Goal: Check status: Check status

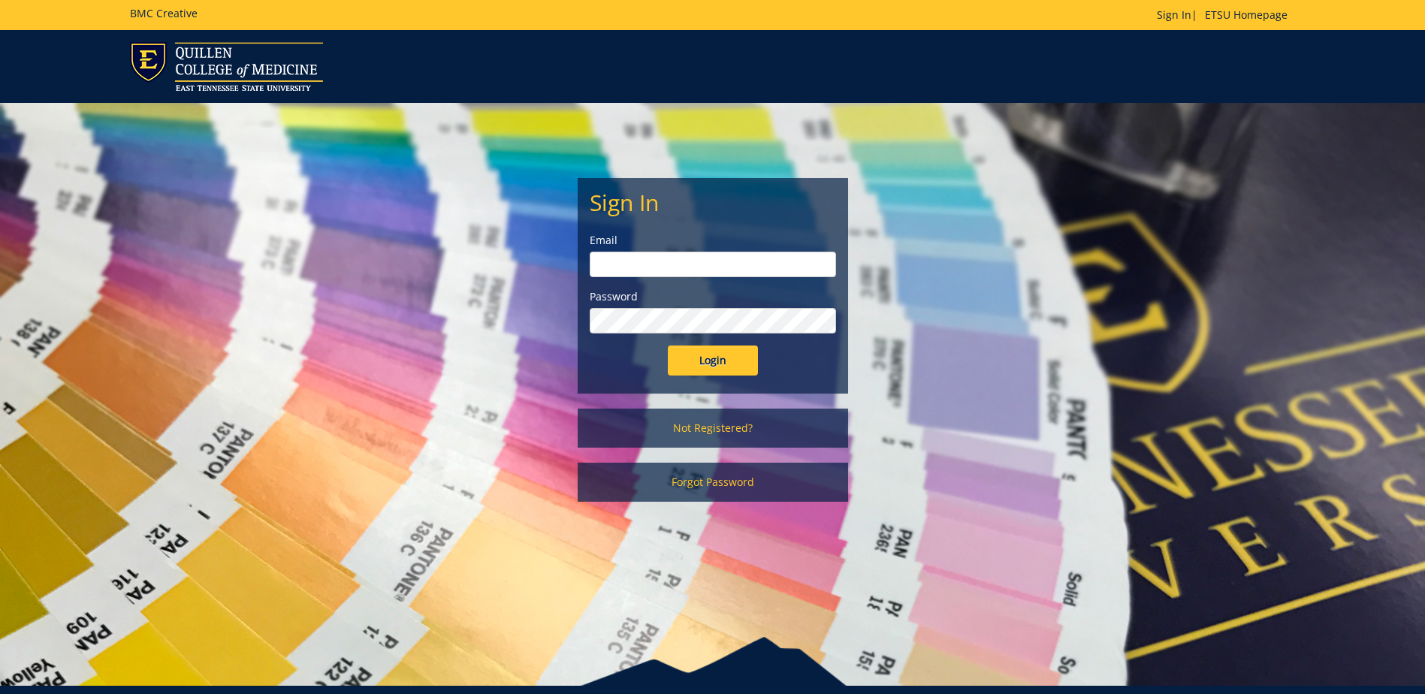
type input "[EMAIL_ADDRESS][DOMAIN_NAME]"
click at [699, 361] on input "Login" at bounding box center [713, 360] width 90 height 30
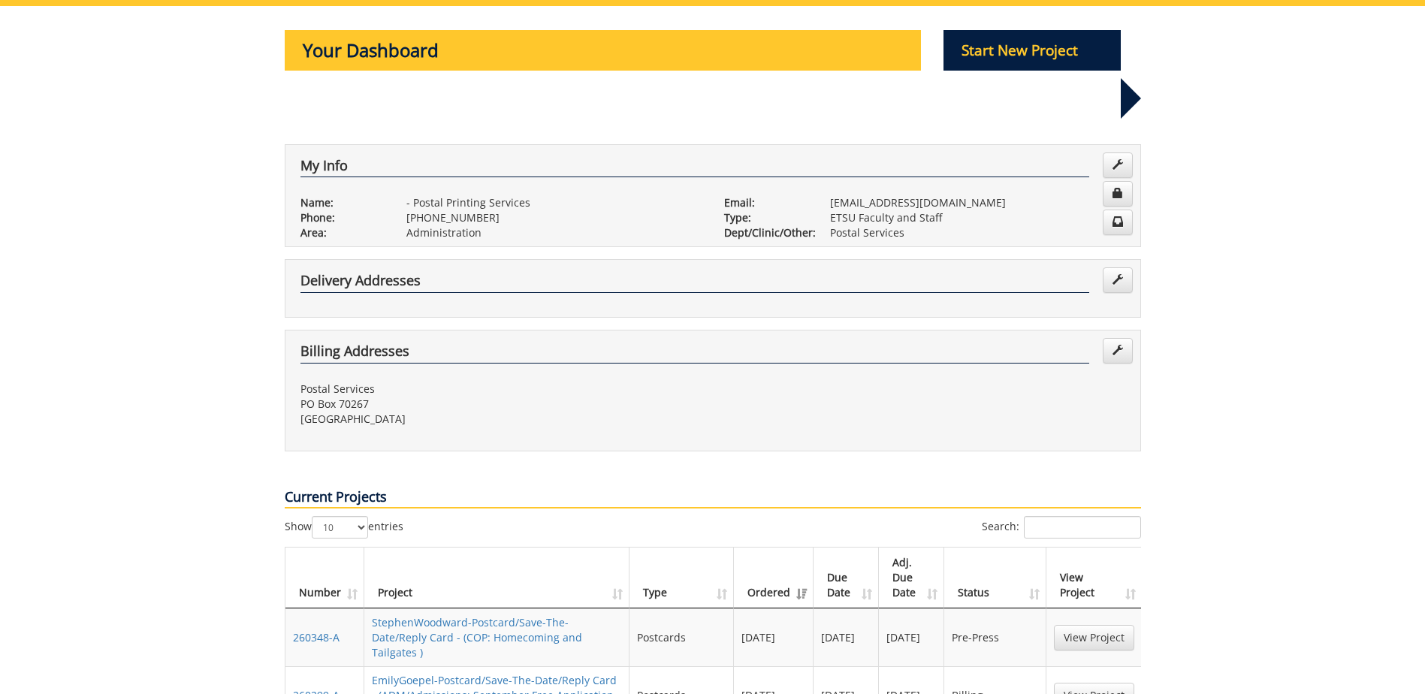
scroll to position [225, 0]
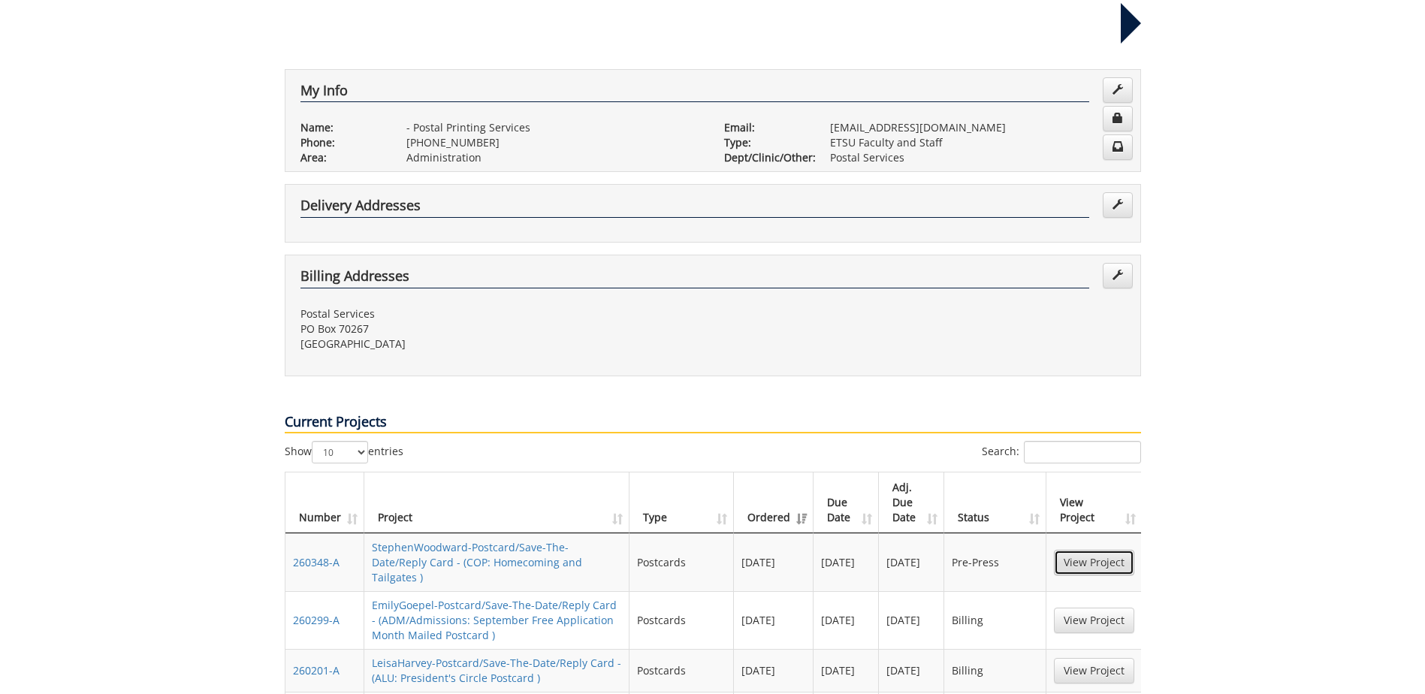
click at [1089, 550] on link "View Project" at bounding box center [1094, 563] width 80 height 26
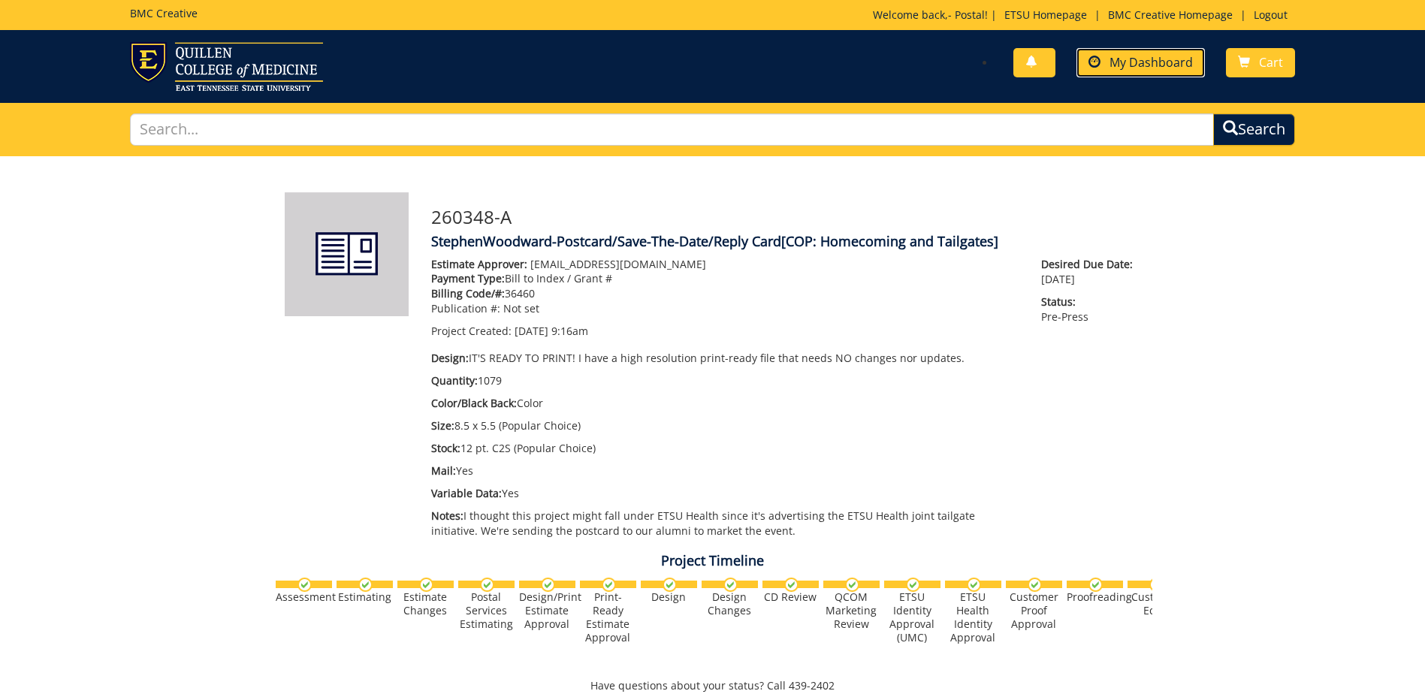
click at [1143, 60] on span "My Dashboard" at bounding box center [1150, 62] width 83 height 17
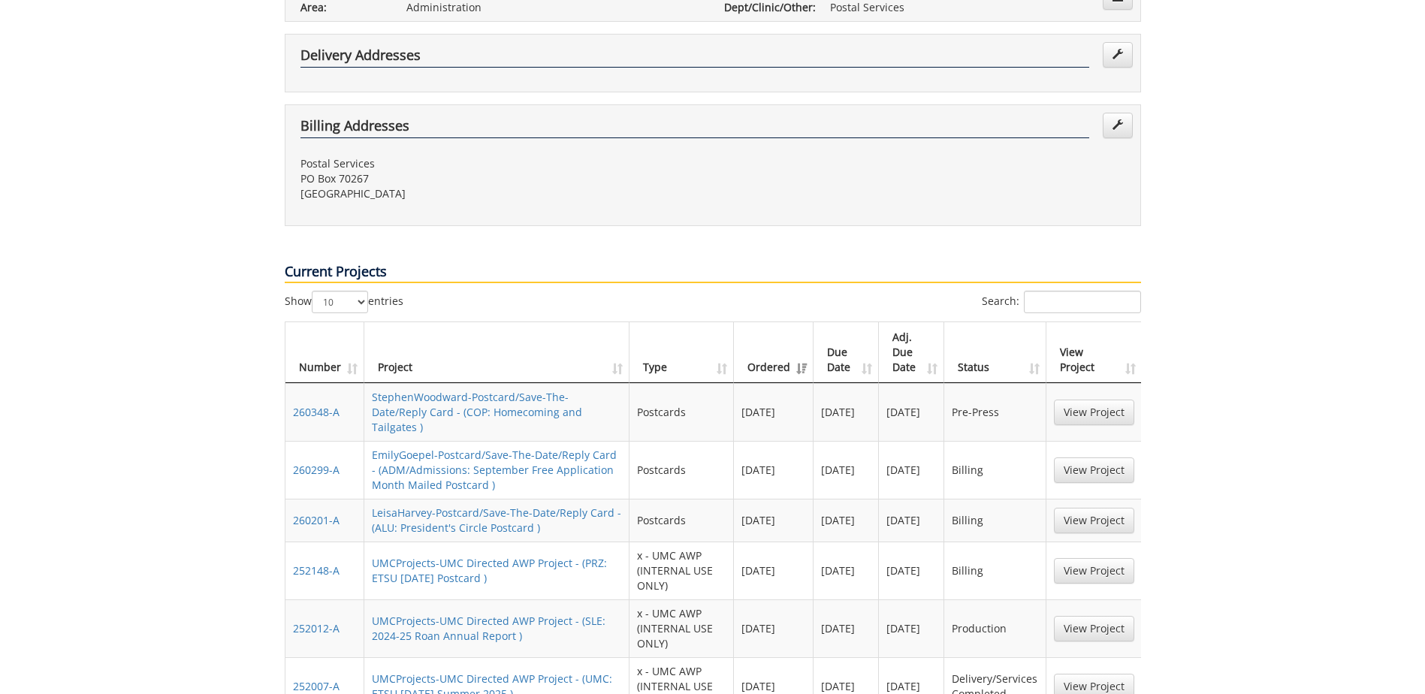
scroll to position [451, 0]
